Goal: Task Accomplishment & Management: Use online tool/utility

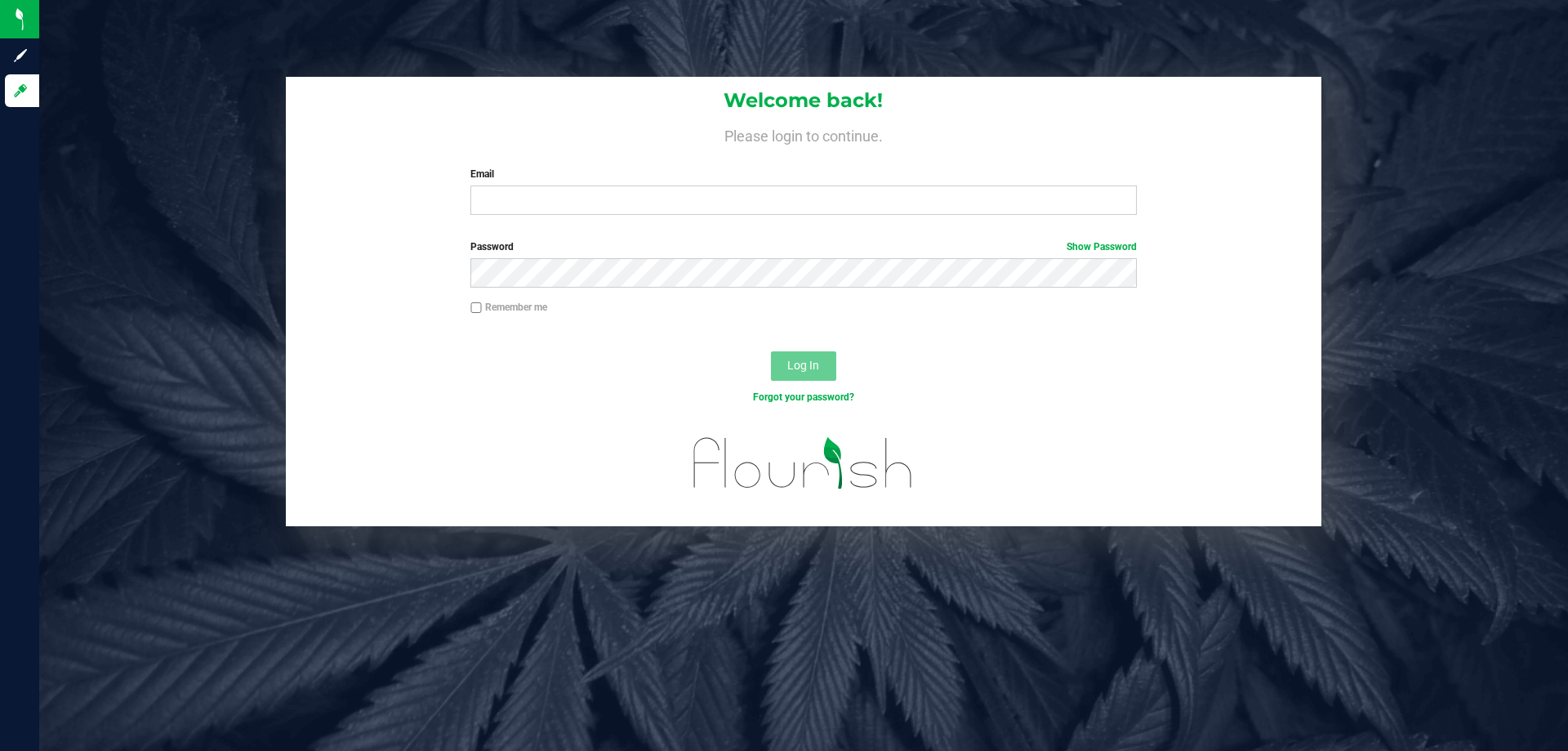
click at [570, 219] on div "Welcome back! Please login to continue. Email Required Please format your email…" at bounding box center [803, 152] width 1036 height 151
click at [567, 185] on div "Email Required Please format your email correctly." at bounding box center [803, 190] width 690 height 48
click at [542, 193] on input "Email" at bounding box center [803, 200] width 666 height 29
type input "awebster@liveparallel.com"
click at [678, 249] on label "Password Show Password" at bounding box center [803, 247] width 666 height 15
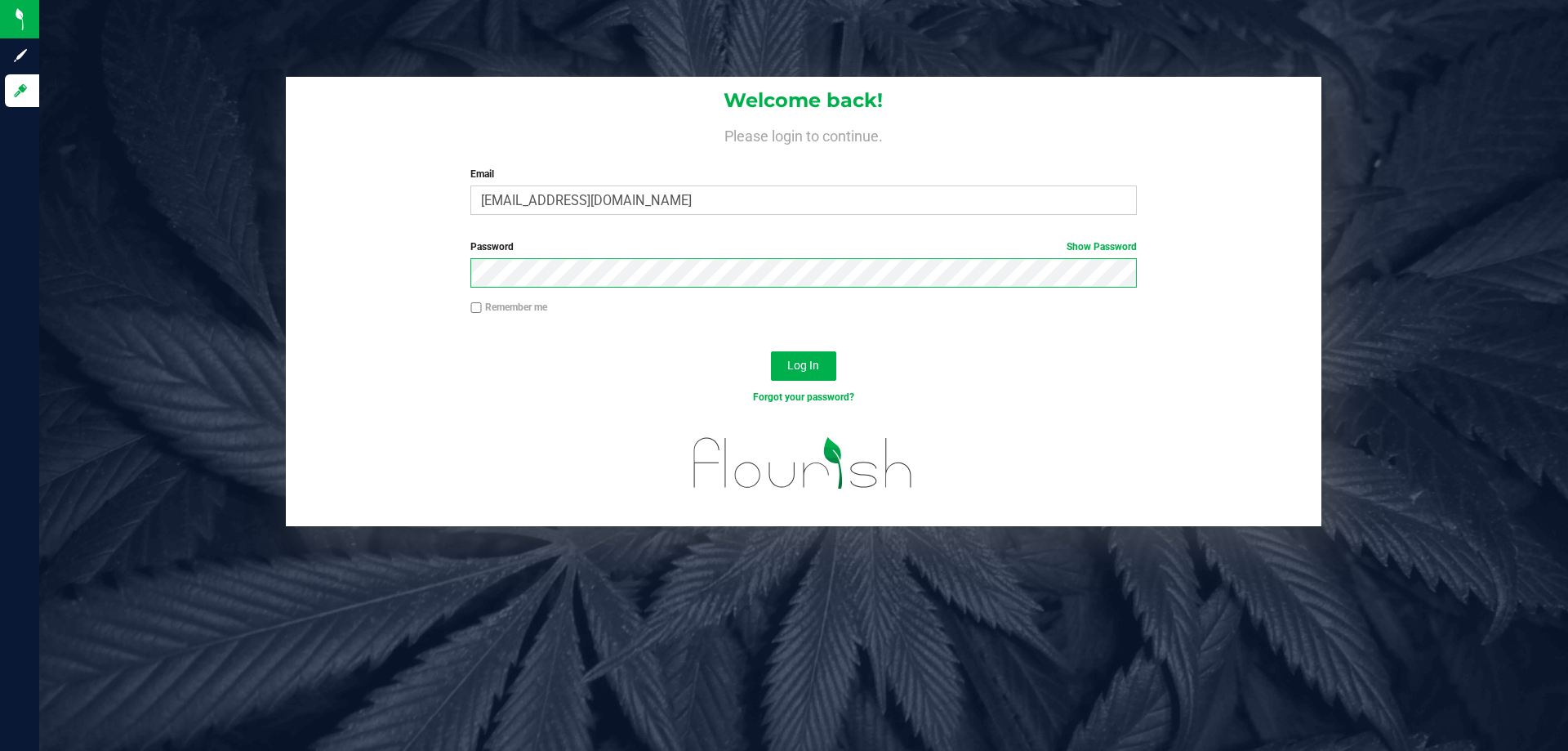
click at [771, 351] on button "Log In" at bounding box center [803, 366] width 65 height 29
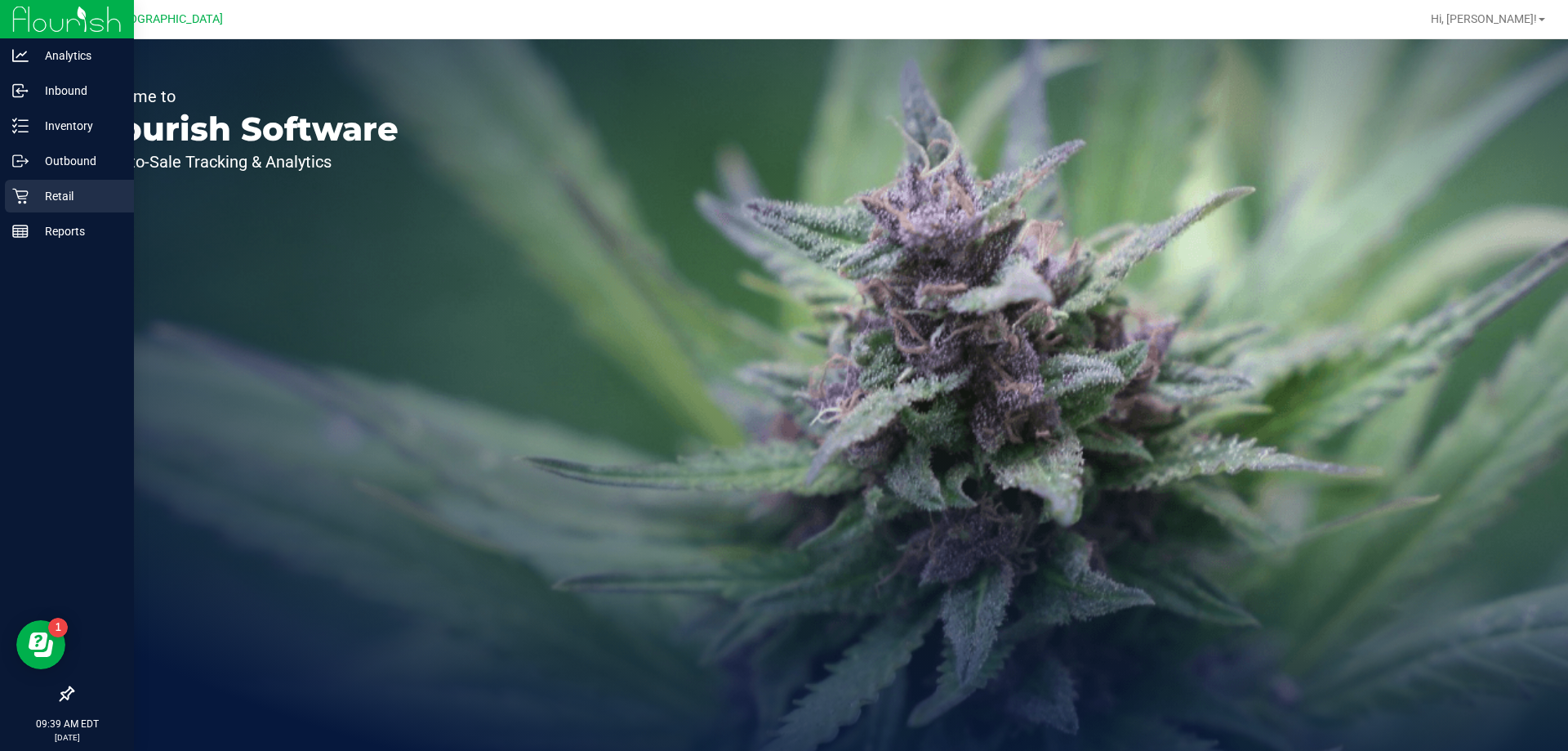
click at [54, 184] on div "Retail" at bounding box center [69, 196] width 129 height 33
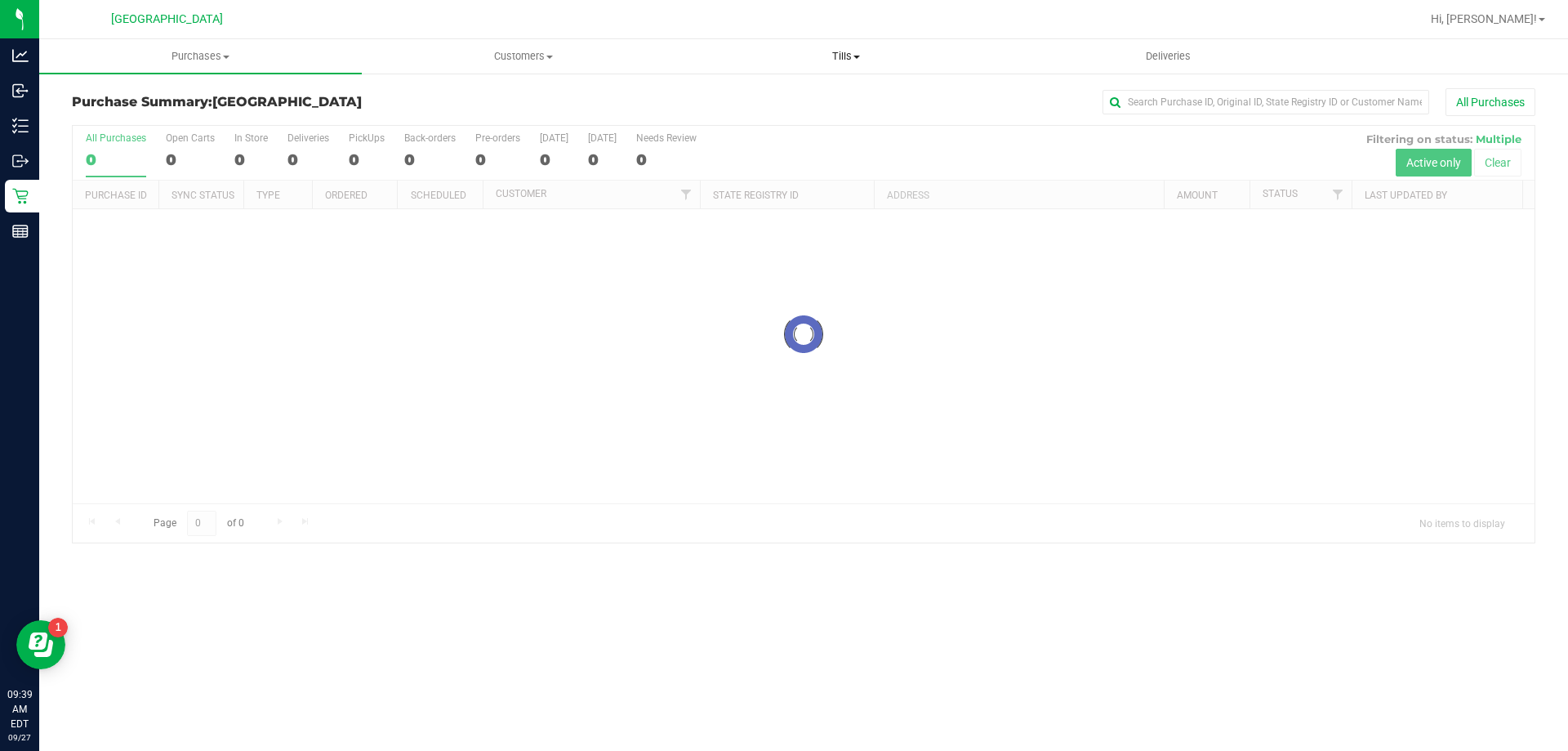
click at [852, 58] on span "Tills" at bounding box center [846, 56] width 321 height 15
click at [796, 93] on li "Manage tills" at bounding box center [846, 99] width 323 height 20
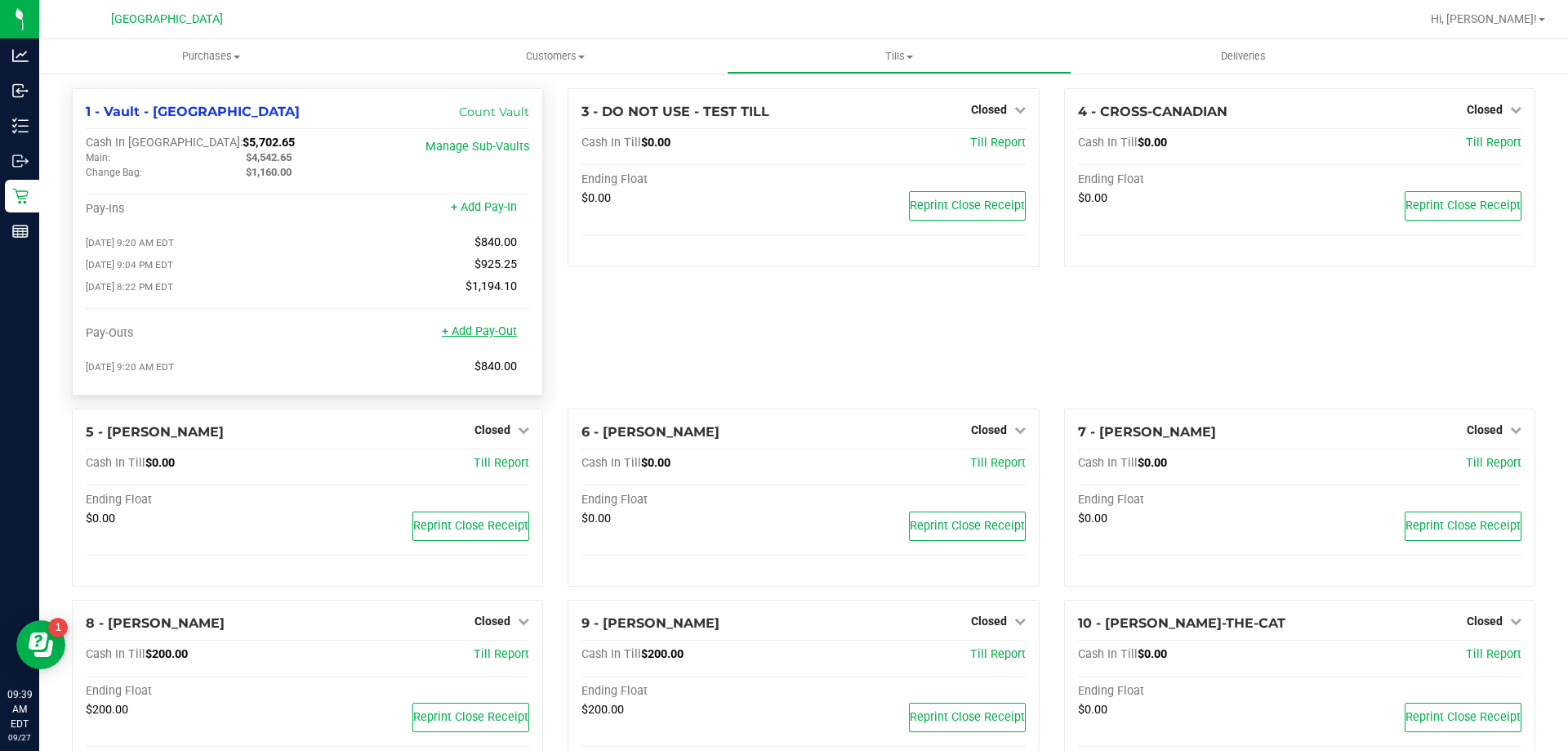
click at [473, 328] on link "+ Add Pay-Out" at bounding box center [479, 331] width 75 height 14
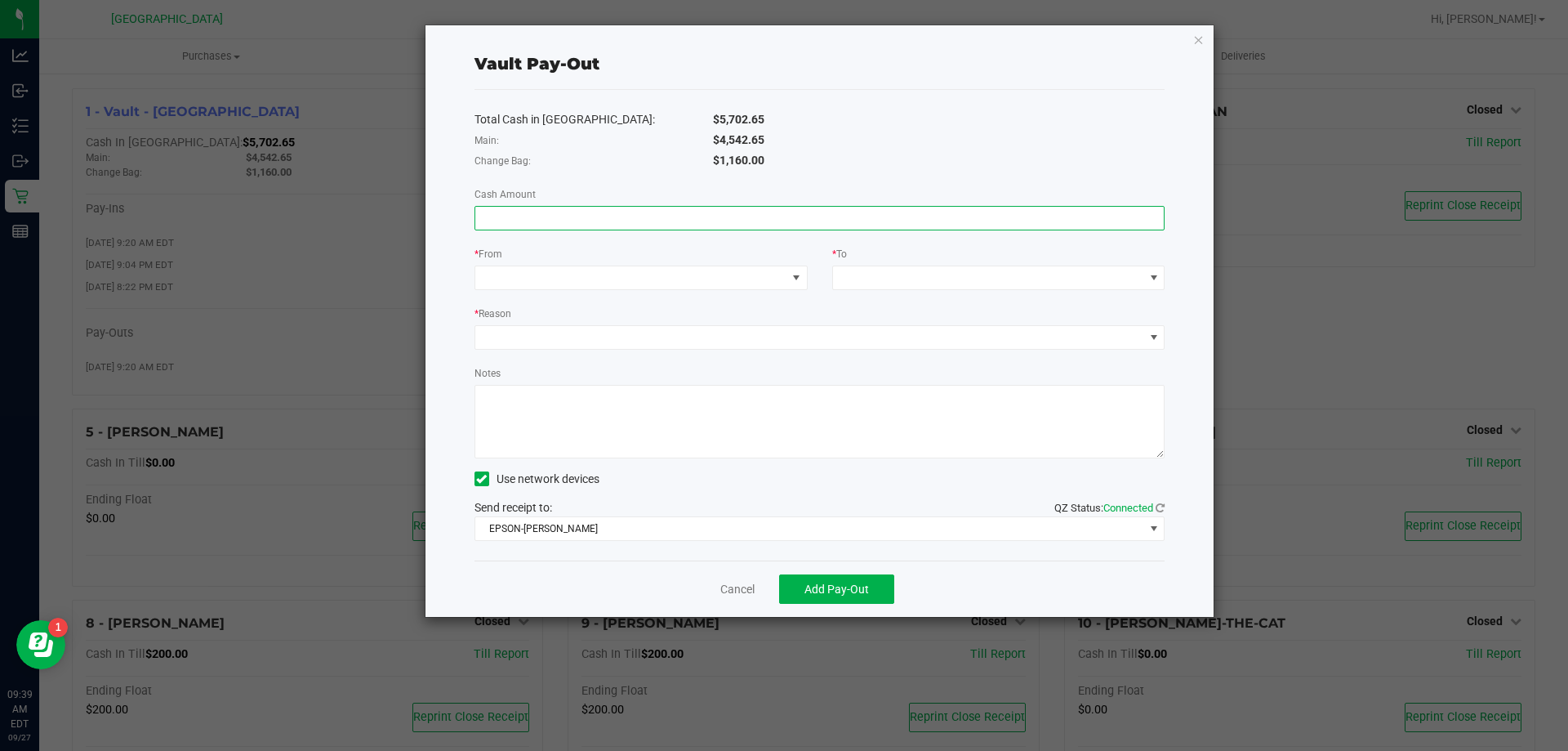
click at [526, 215] on input at bounding box center [820, 218] width 689 height 23
type input "$3,702.65"
click at [593, 276] on span at bounding box center [630, 278] width 311 height 23
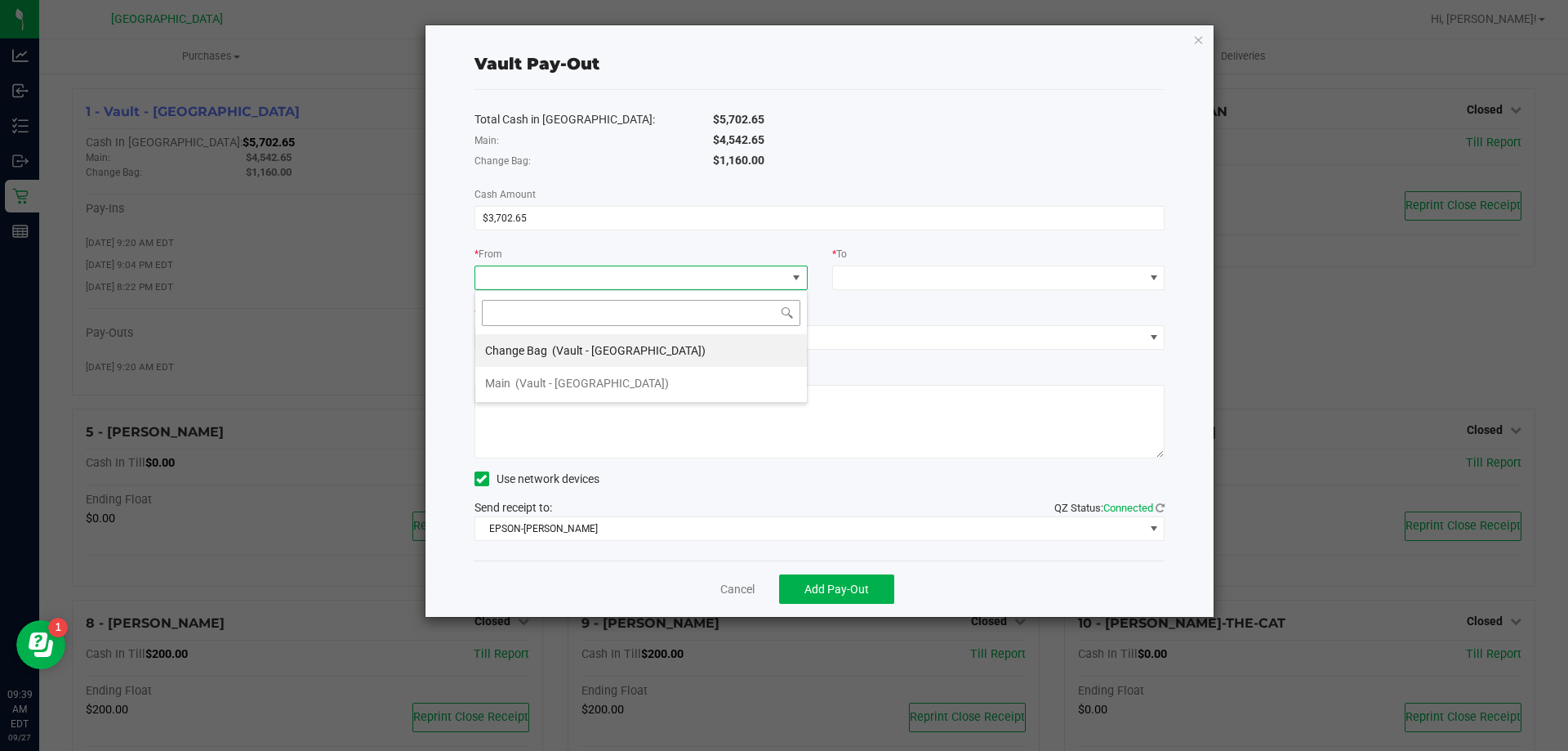
scroll to position [24, 333]
click at [546, 382] on span "(Vault - [GEOGRAPHIC_DATA])" at bounding box center [591, 383] width 153 height 13
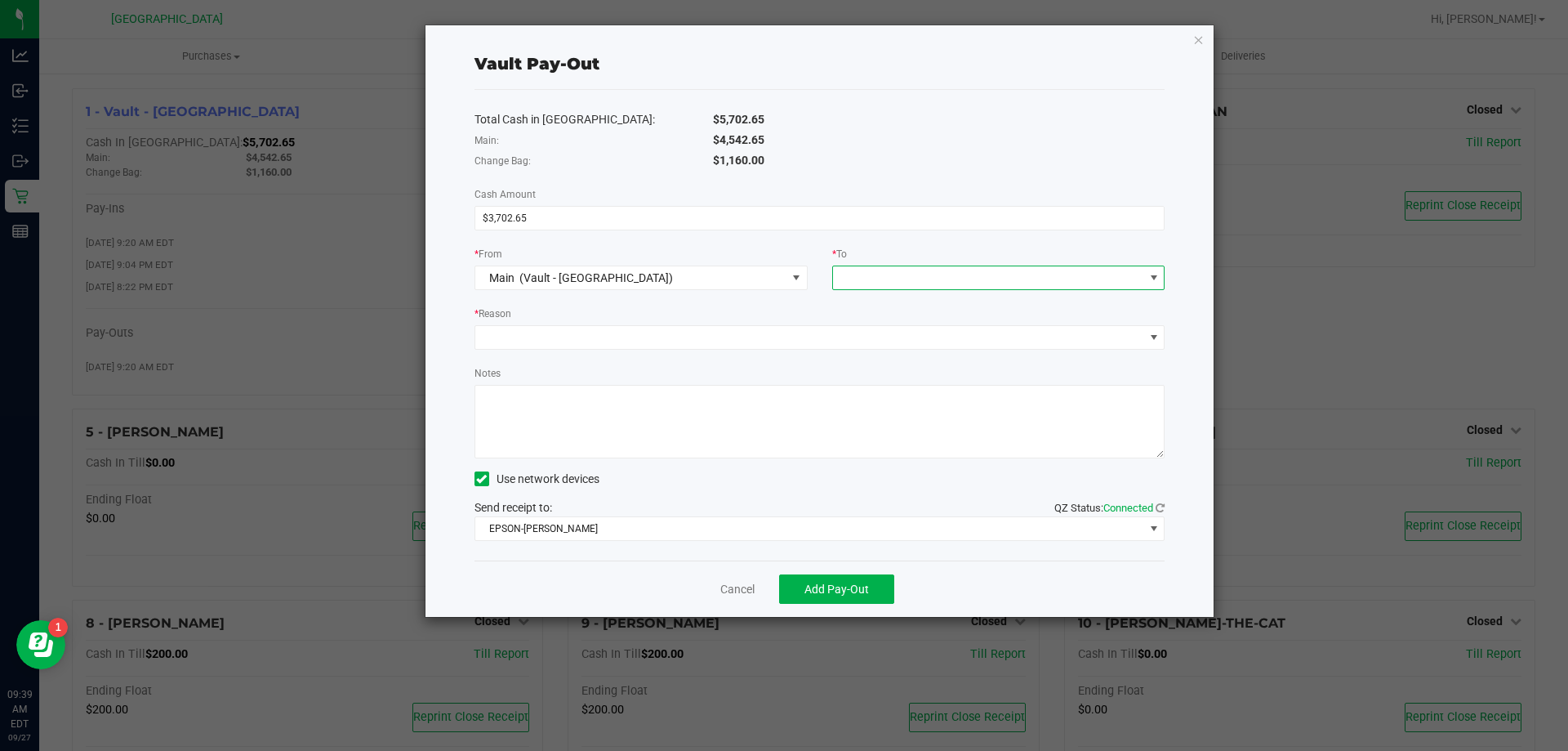
click at [965, 281] on span at bounding box center [989, 278] width 311 height 23
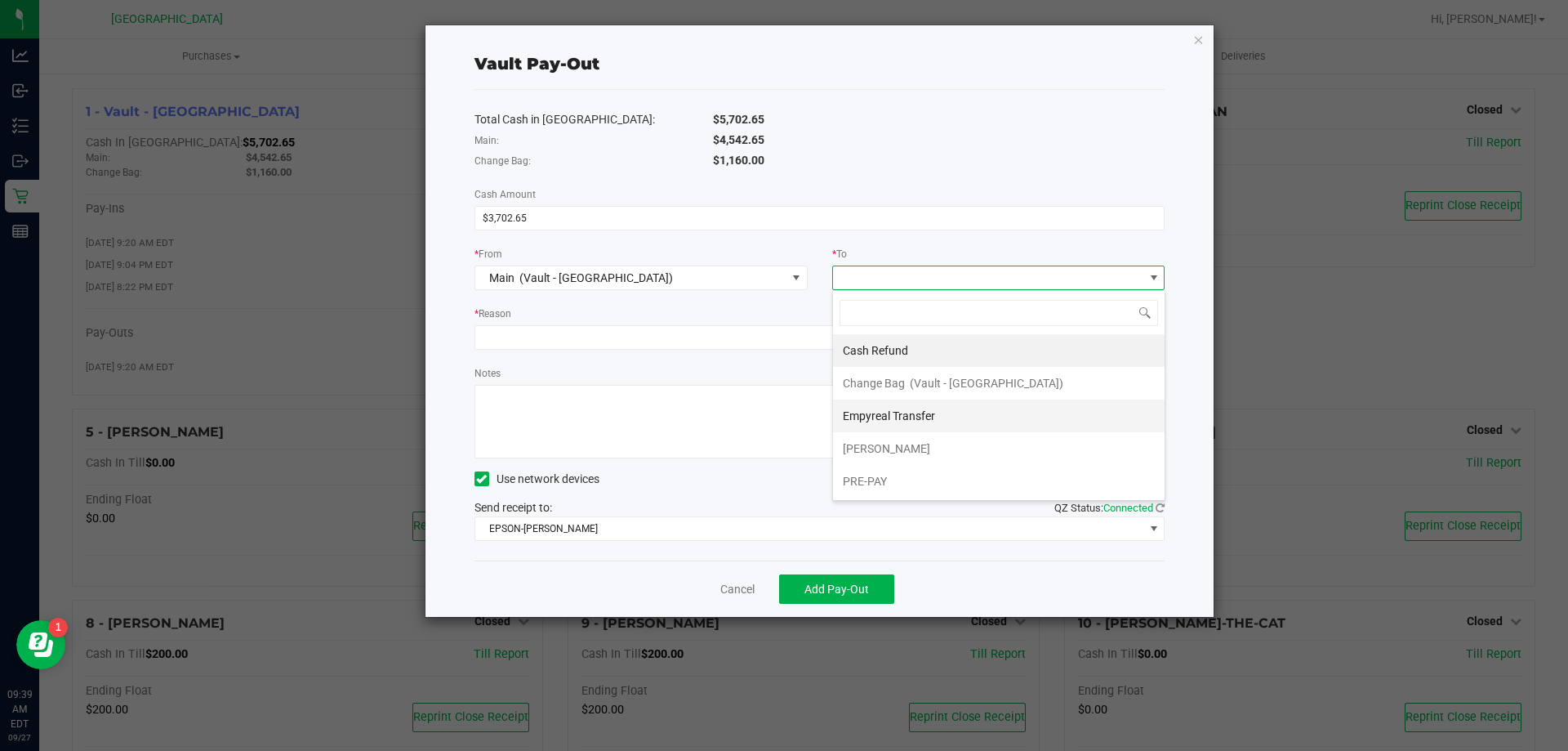
click at [905, 422] on span "Empyreal Transfer" at bounding box center [889, 415] width 93 height 13
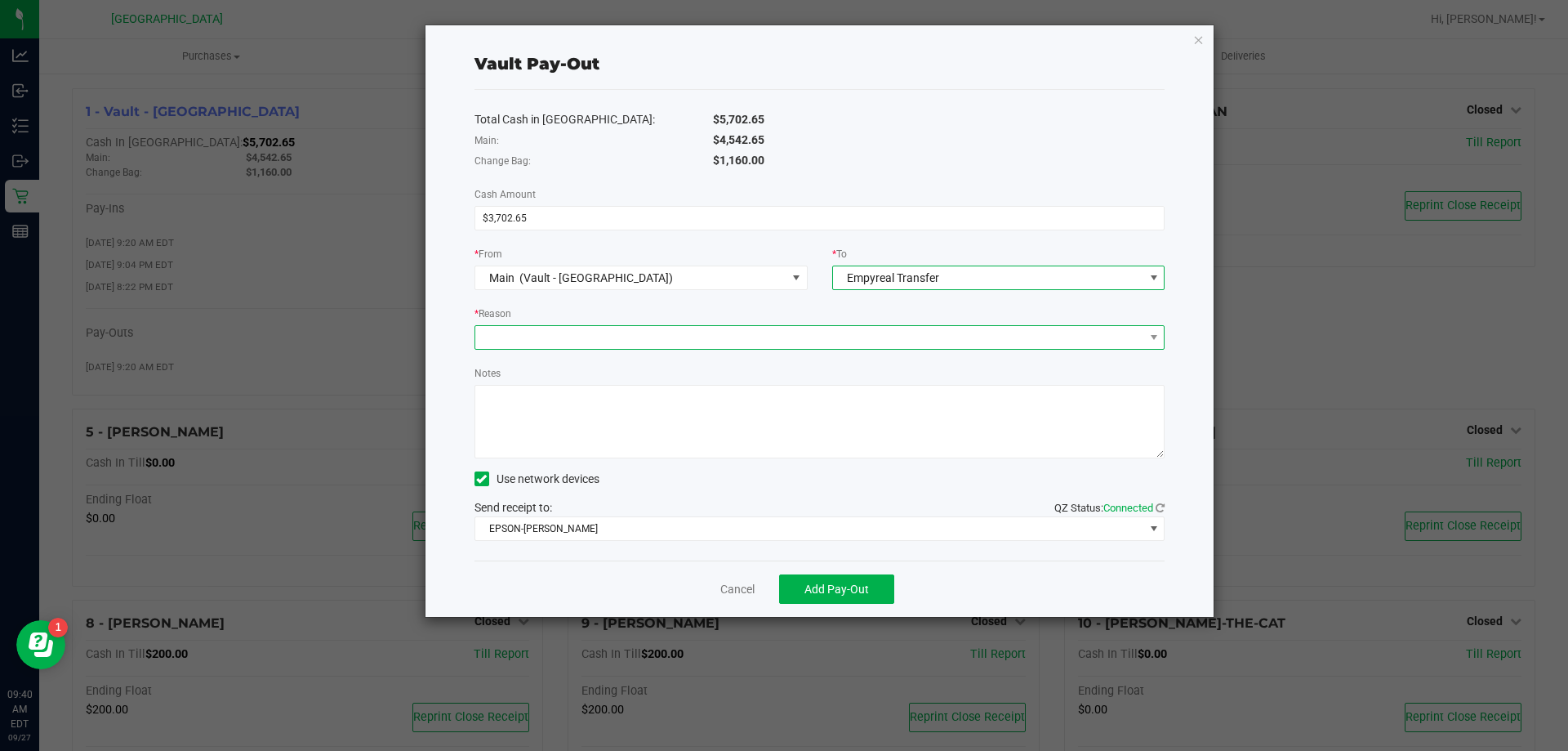
click at [772, 333] on span at bounding box center [810, 336] width 669 height 23
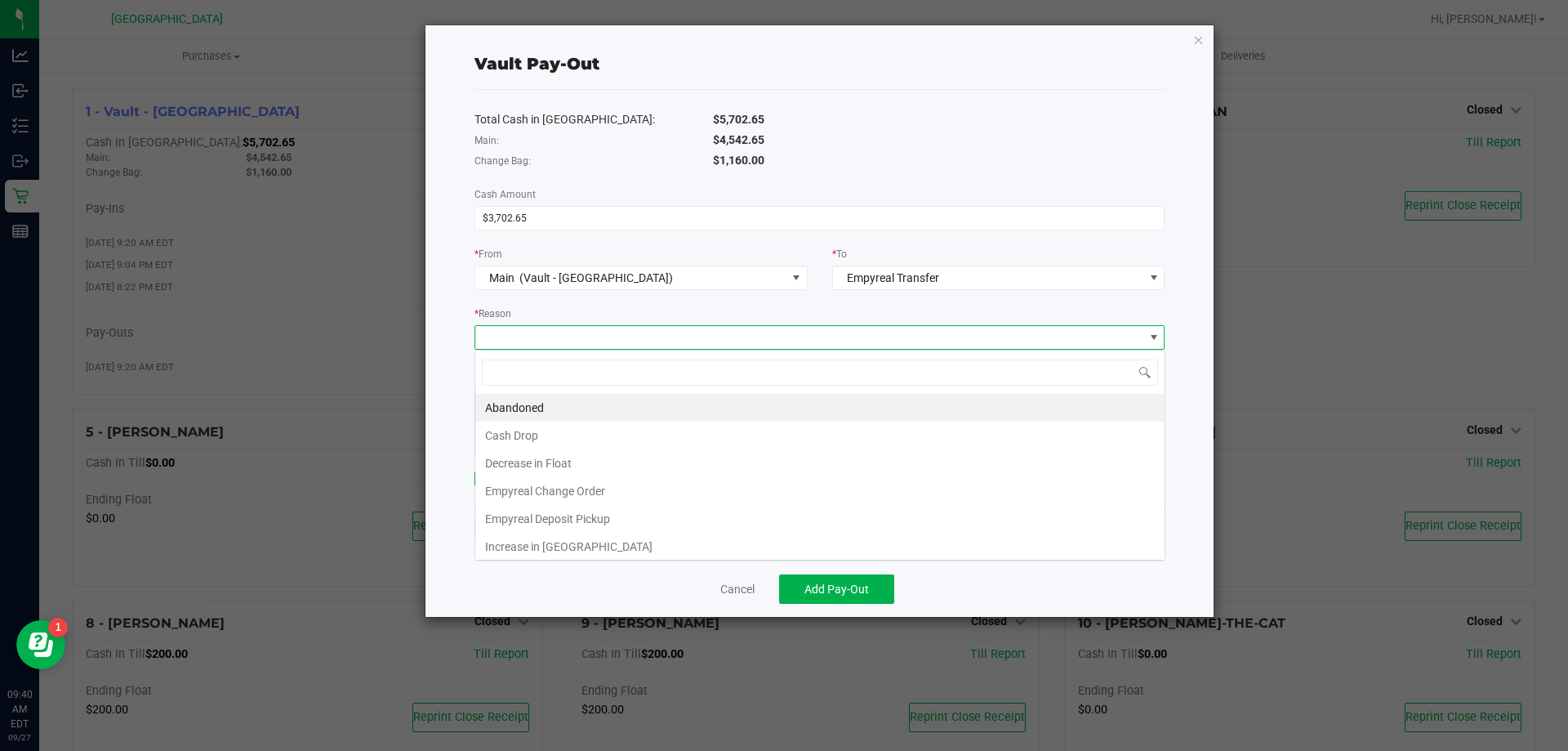
scroll to position [24, 690]
click at [570, 430] on li "Cash Drop" at bounding box center [820, 435] width 689 height 28
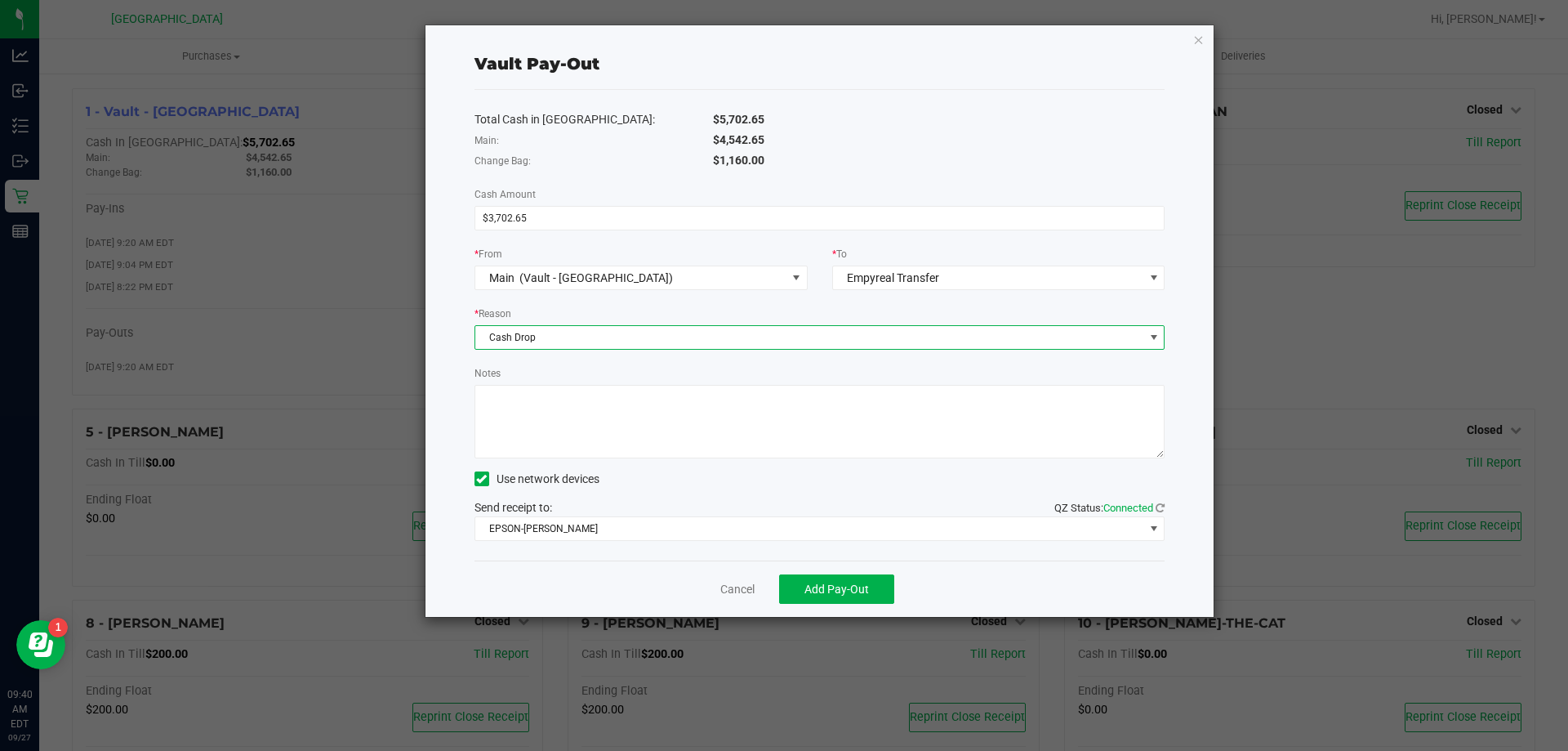
click at [574, 335] on span "Cash Drop" at bounding box center [810, 336] width 669 height 23
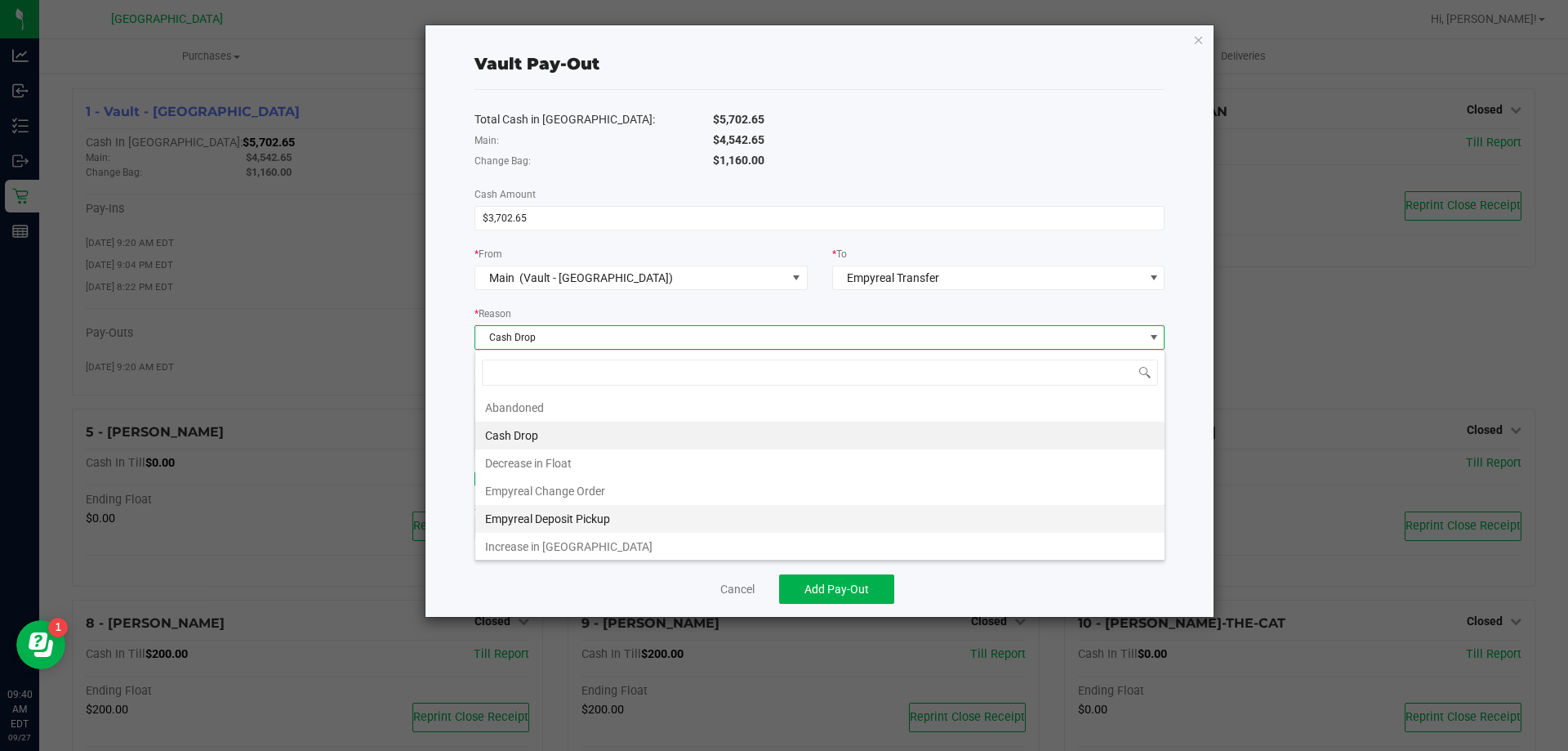
click at [536, 508] on li "Empyreal Deposit Pickup" at bounding box center [820, 519] width 689 height 28
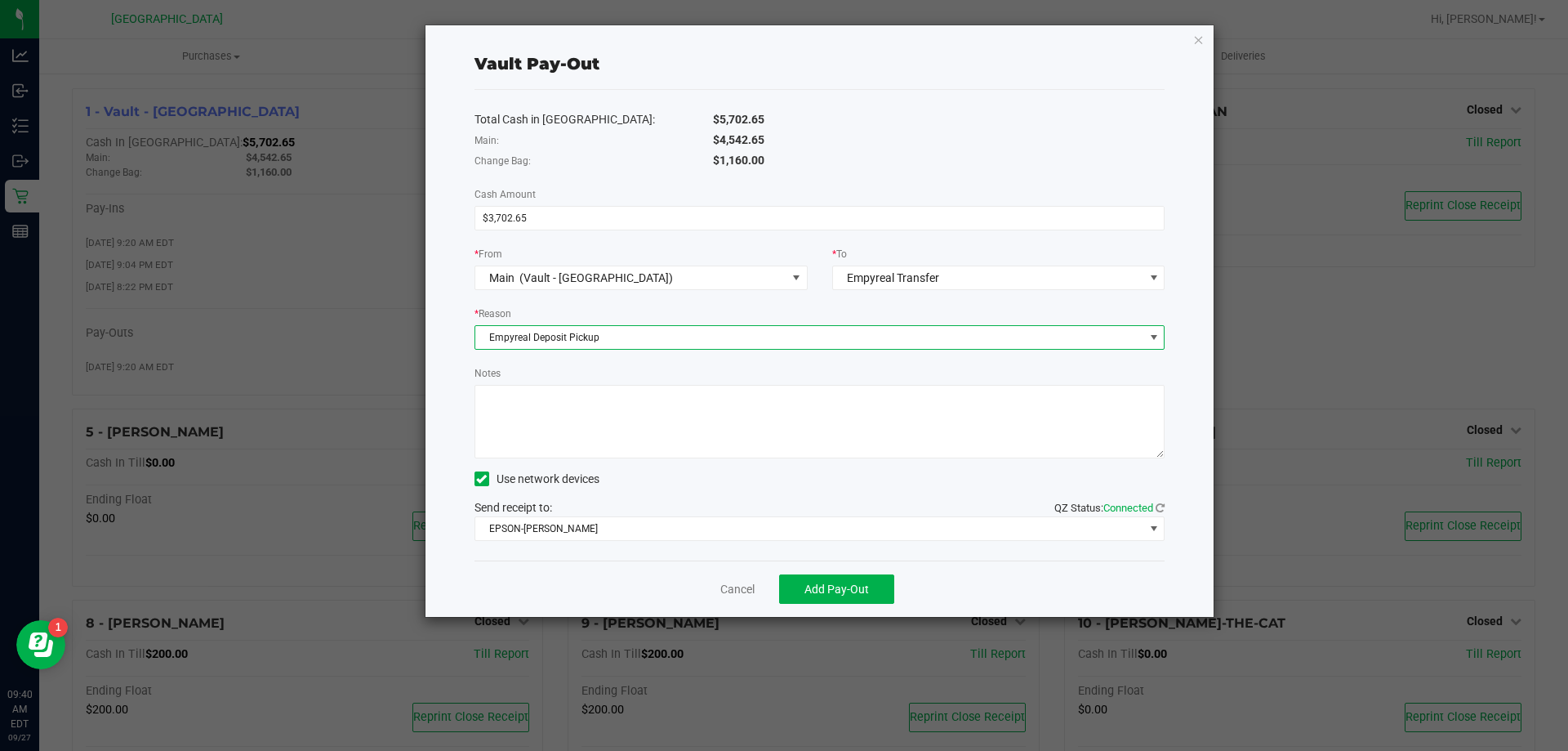
click at [531, 430] on textarea "Notes" at bounding box center [820, 421] width 691 height 73
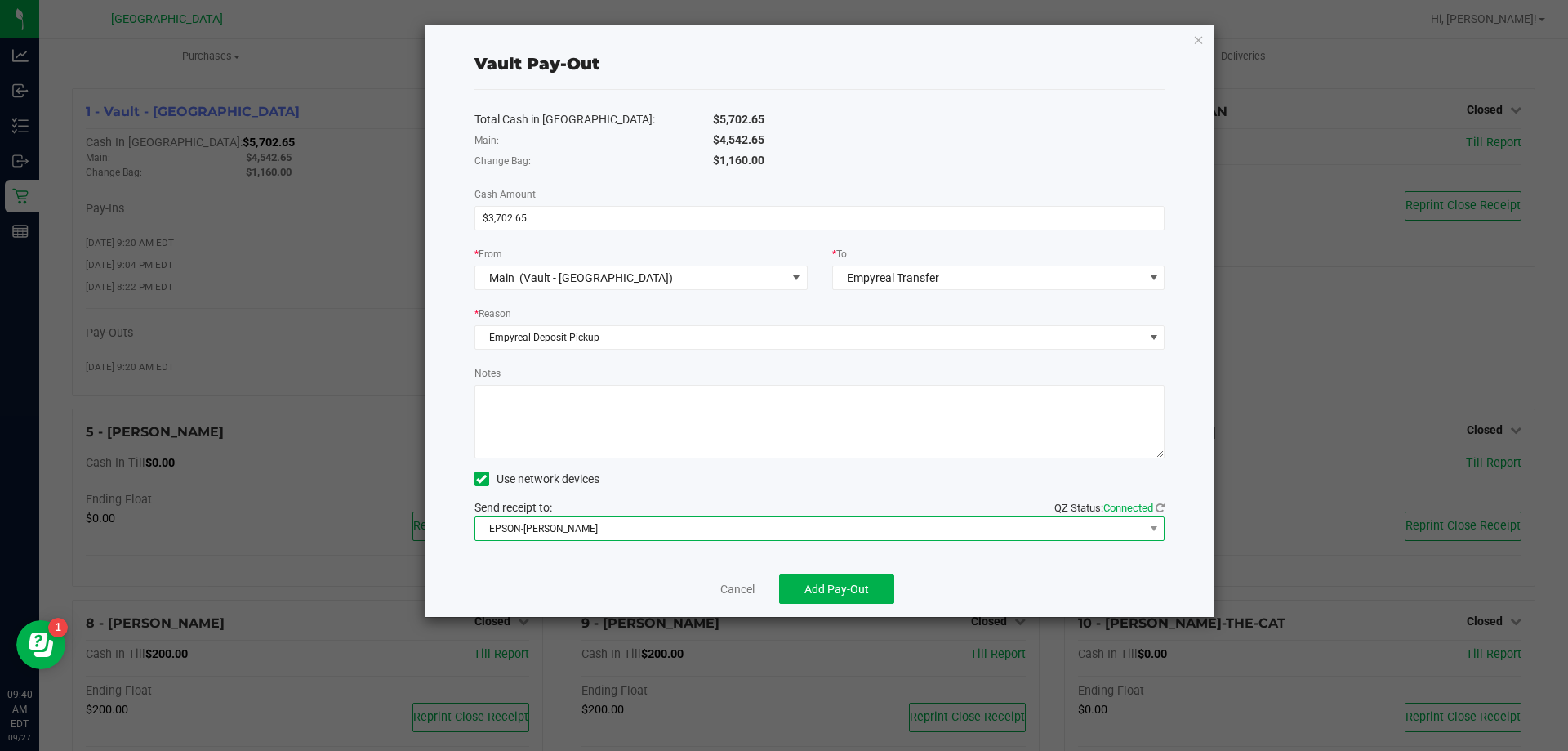
click at [564, 522] on span "EPSON-[PERSON_NAME]" at bounding box center [810, 528] width 669 height 23
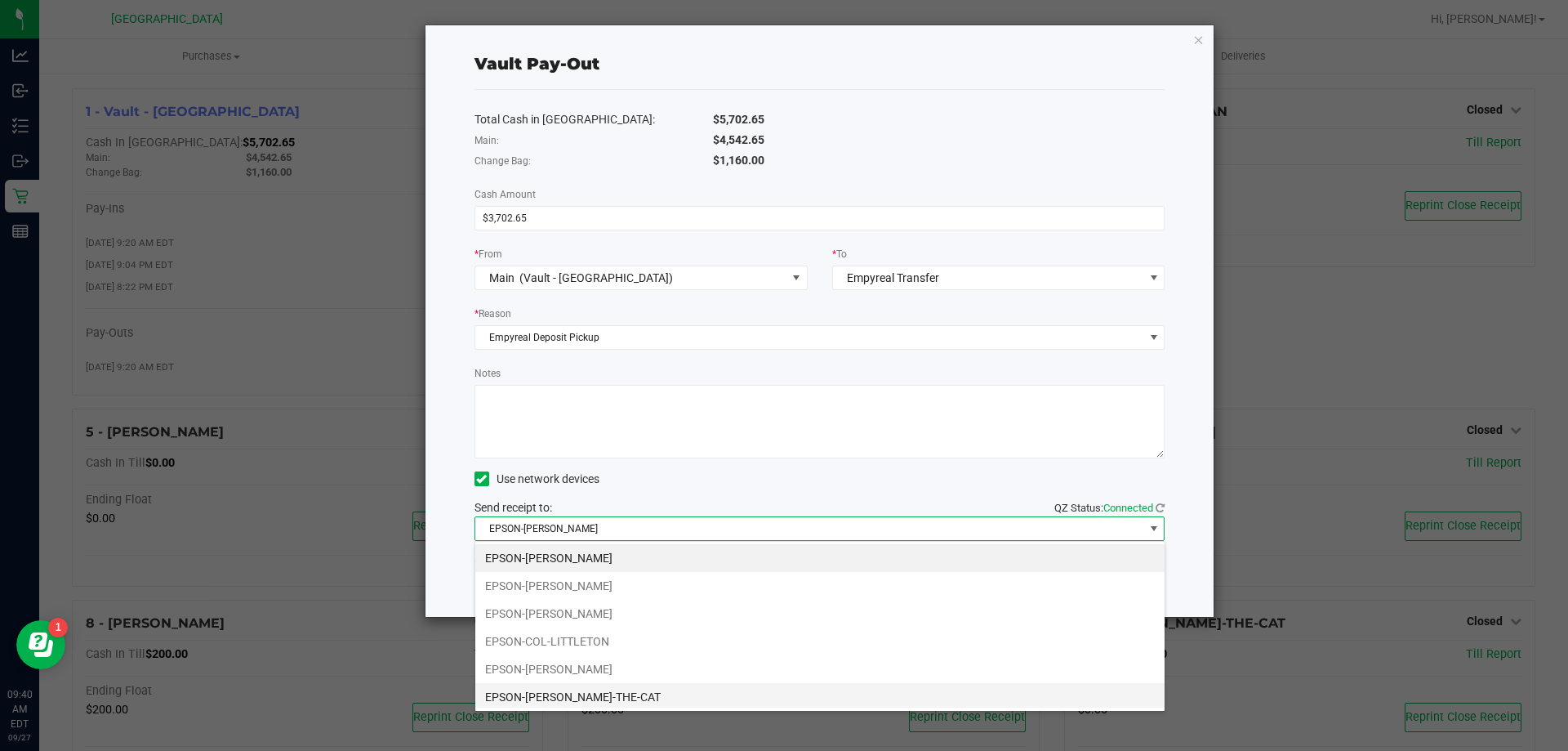
click at [571, 689] on li "EPSON-[PERSON_NAME]-THE-CAT" at bounding box center [820, 697] width 689 height 28
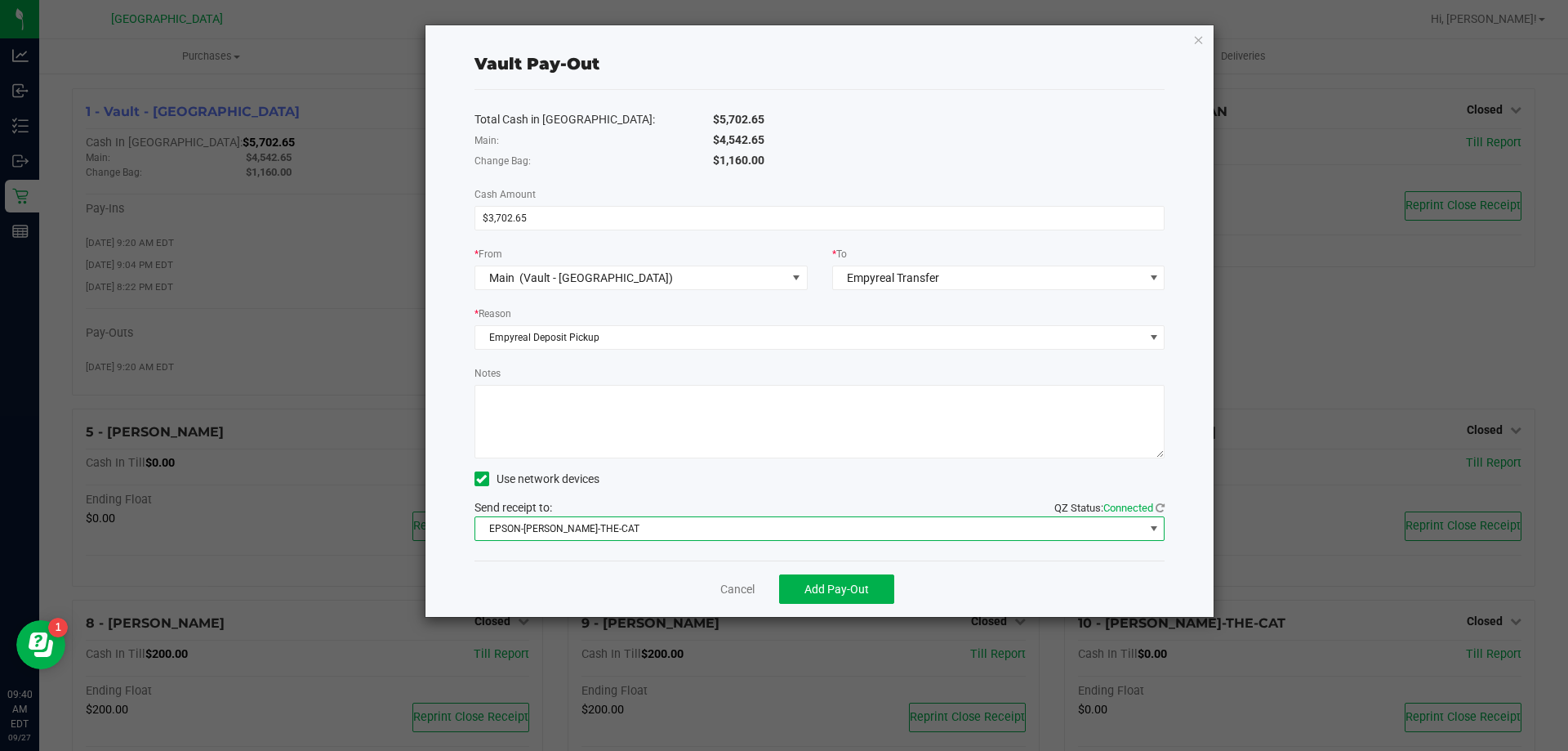
click at [586, 385] on textarea "Notes" at bounding box center [820, 421] width 691 height 73
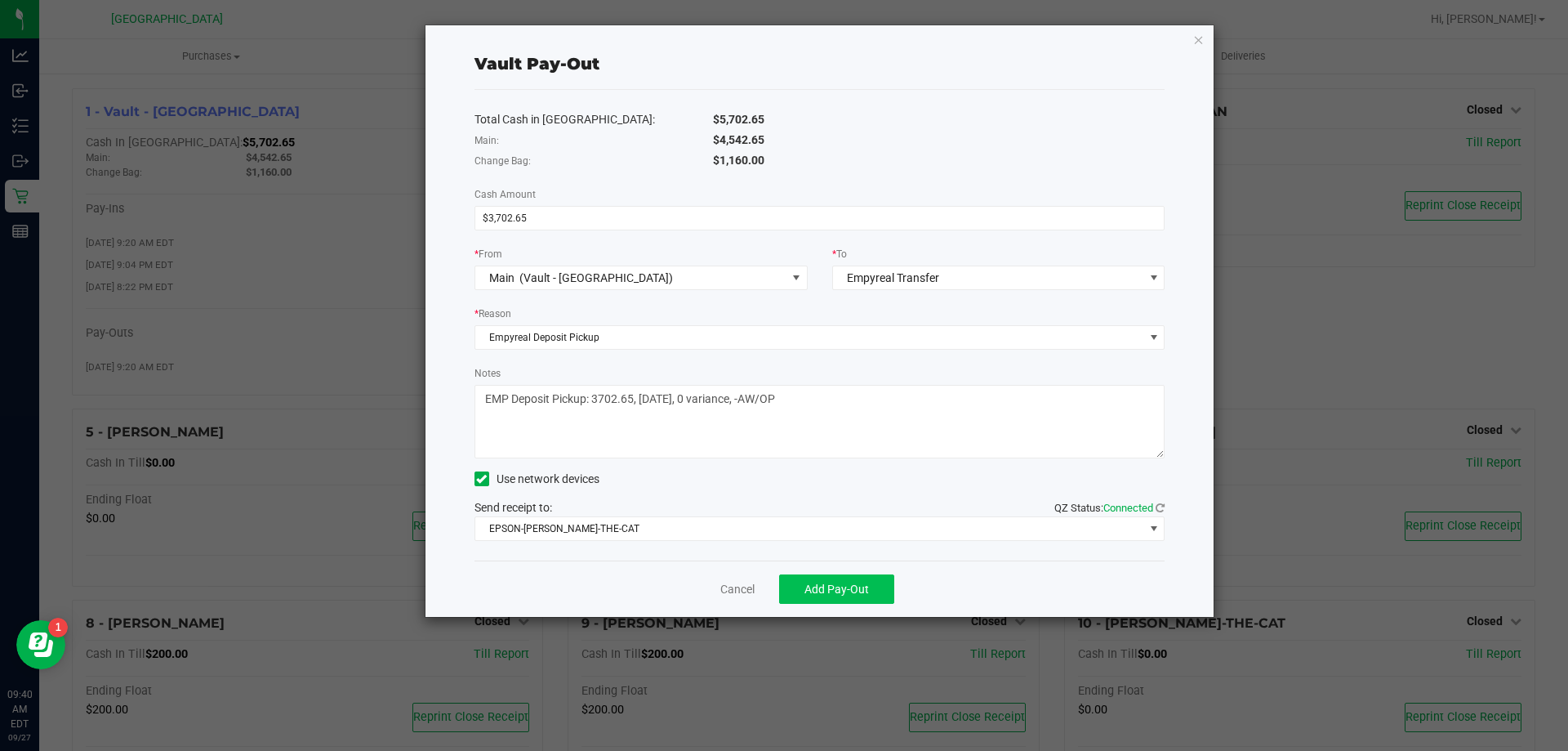
type textarea "EMP Deposit Pickup: 3702.65, [DATE], 0 variance, -AW/OP"
click at [841, 575] on button "Add Pay-Out" at bounding box center [836, 589] width 115 height 29
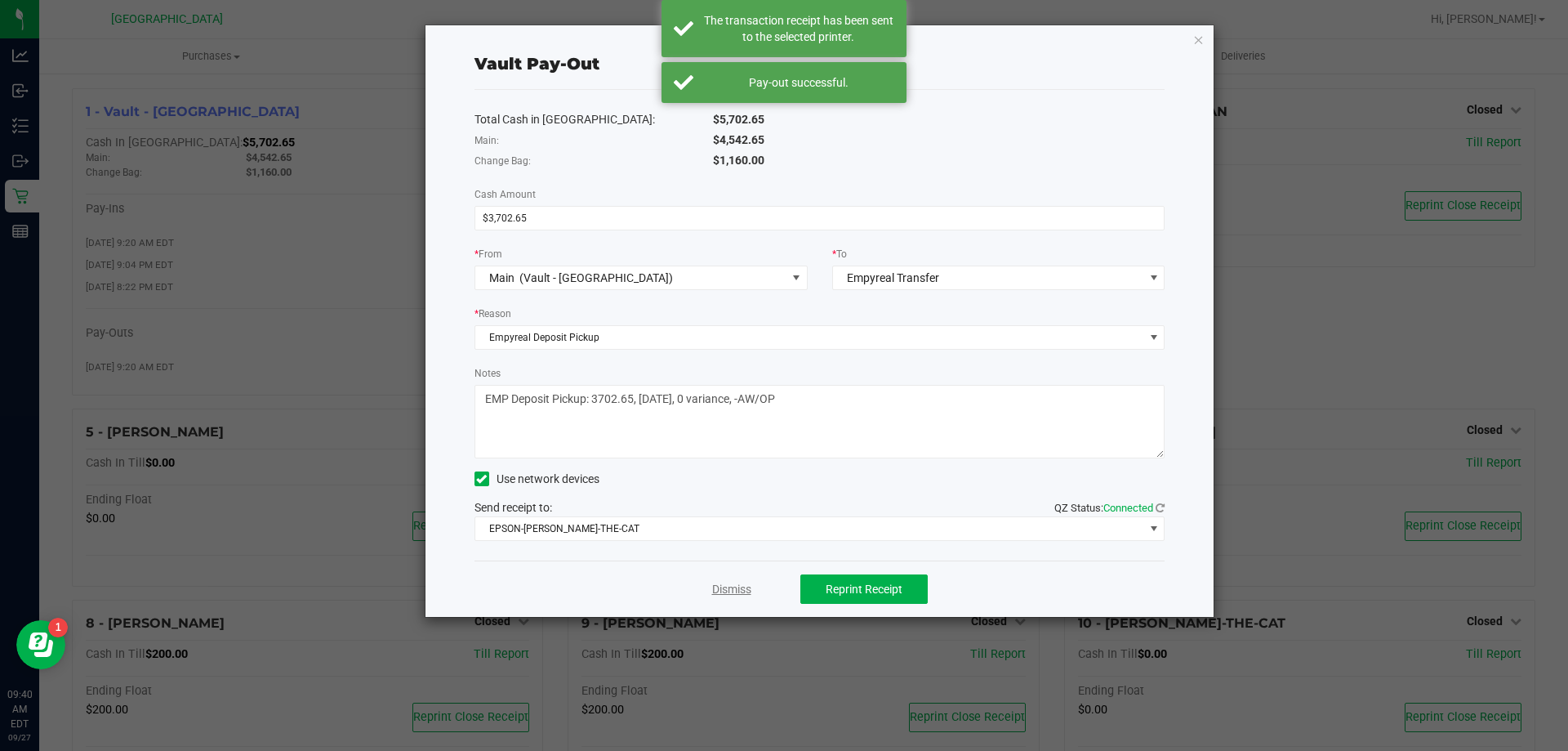
click at [725, 591] on link "Dismiss" at bounding box center [731, 589] width 39 height 17
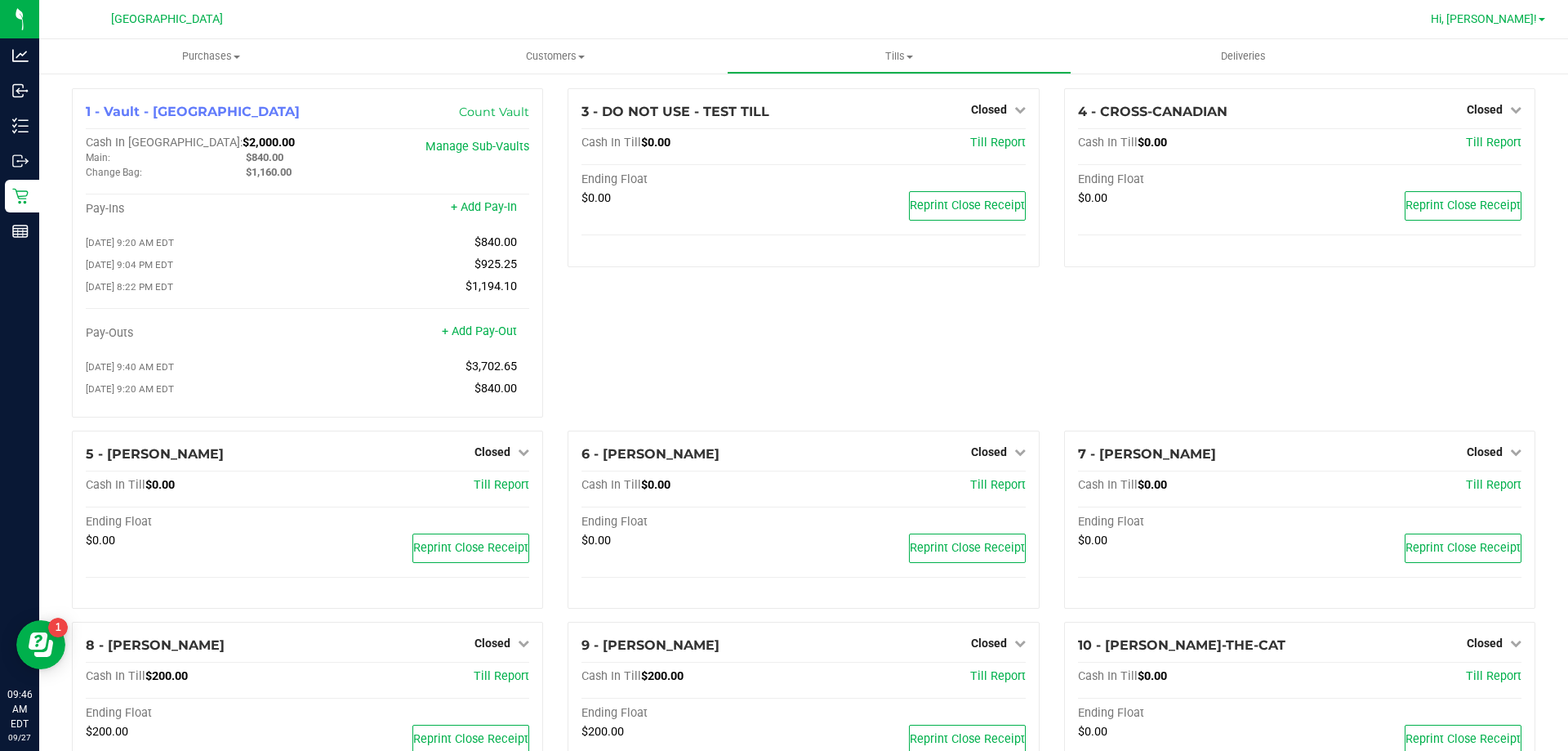
click at [1517, 20] on span "Hi, [PERSON_NAME]!" at bounding box center [1484, 19] width 106 height 13
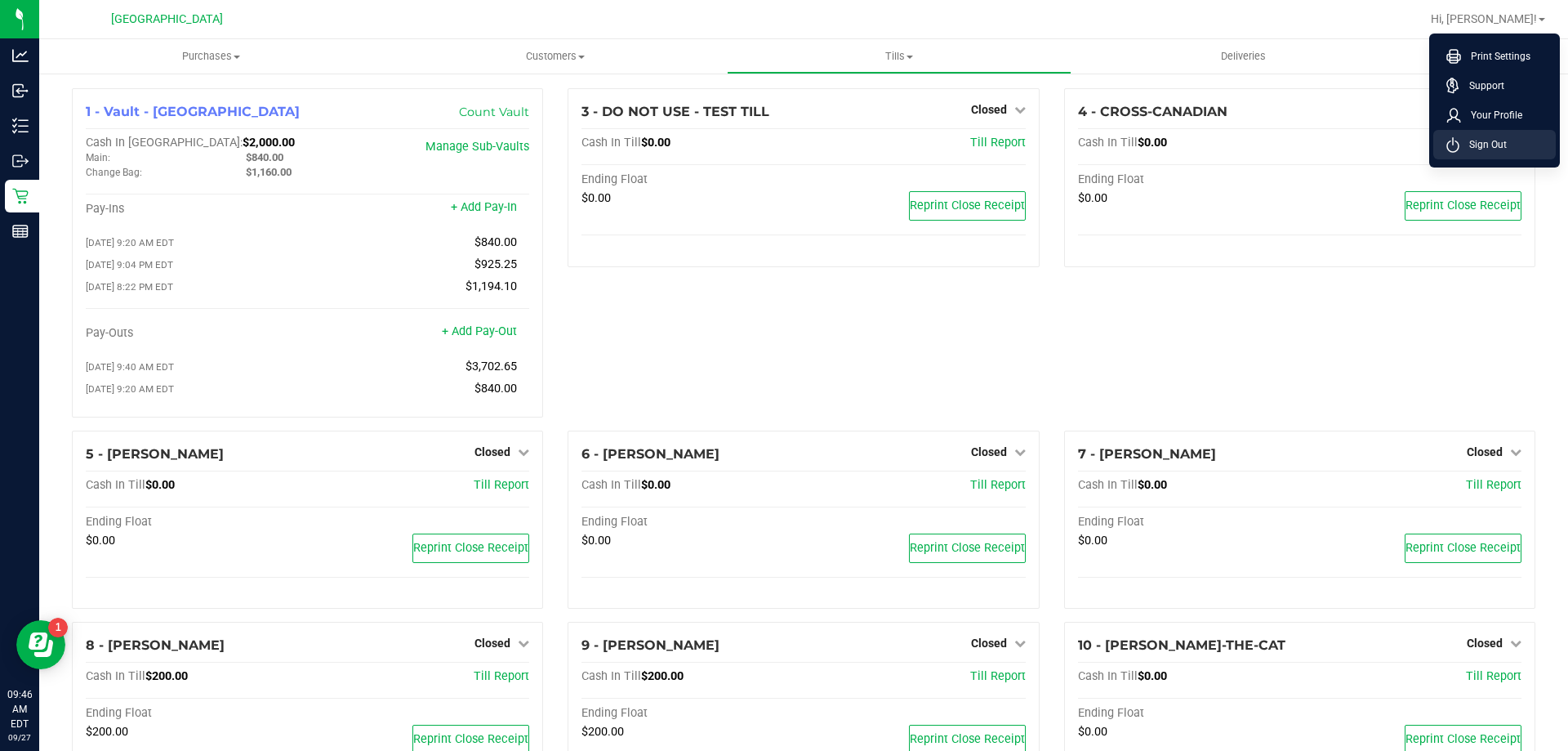
click at [1489, 137] on span "Sign Out" at bounding box center [1483, 144] width 47 height 16
